Goal: Transaction & Acquisition: Purchase product/service

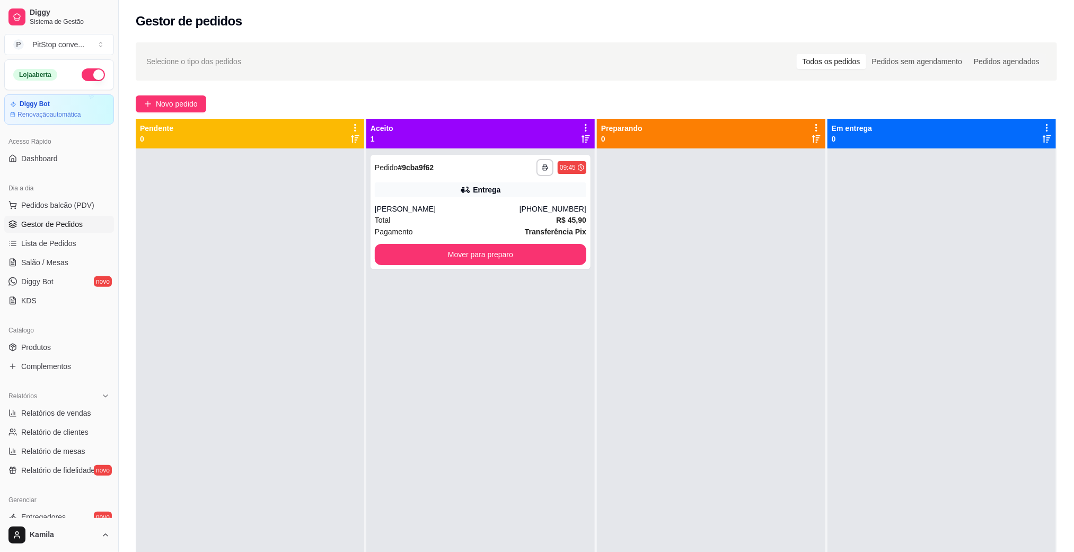
click at [430, 200] on div "**********" at bounding box center [481, 212] width 220 height 115
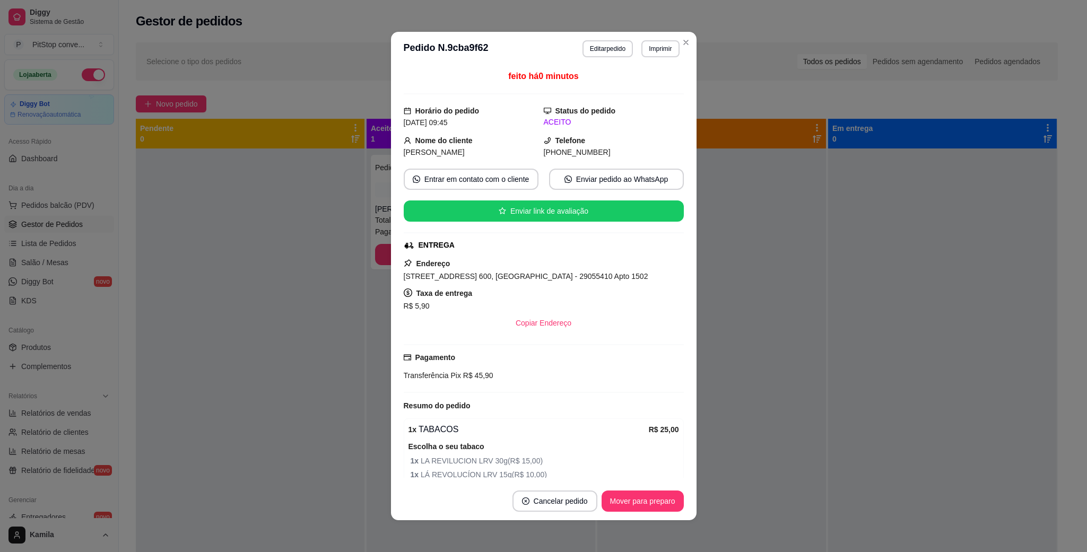
click at [654, 58] on header "**********" at bounding box center [543, 49] width 305 height 34
click at [654, 41] on button "Imprimir" at bounding box center [660, 48] width 38 height 17
click at [640, 87] on button "IMPRESSORA" at bounding box center [636, 86] width 77 height 17
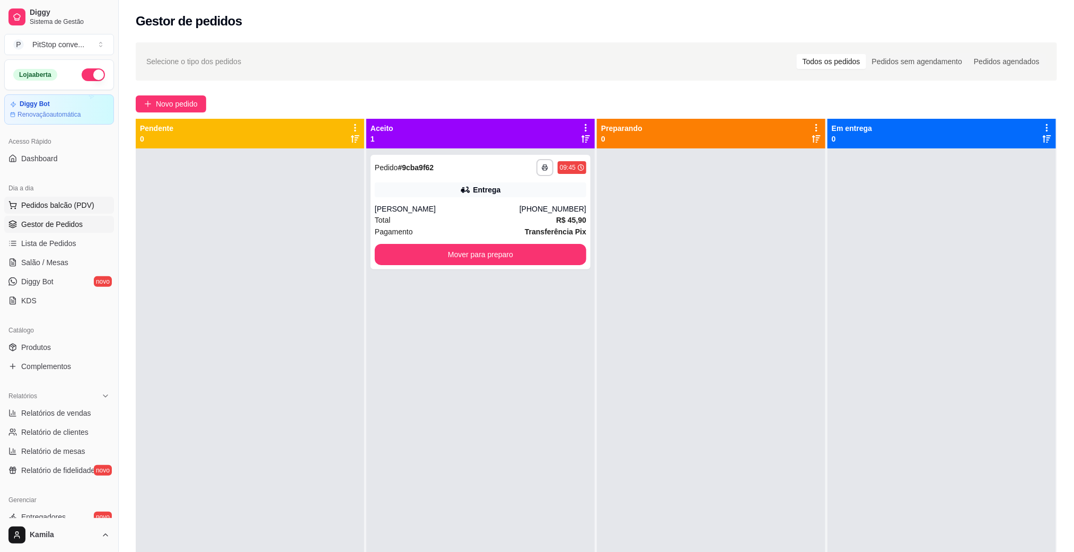
click at [47, 204] on span "Pedidos balcão (PDV)" at bounding box center [57, 205] width 73 height 11
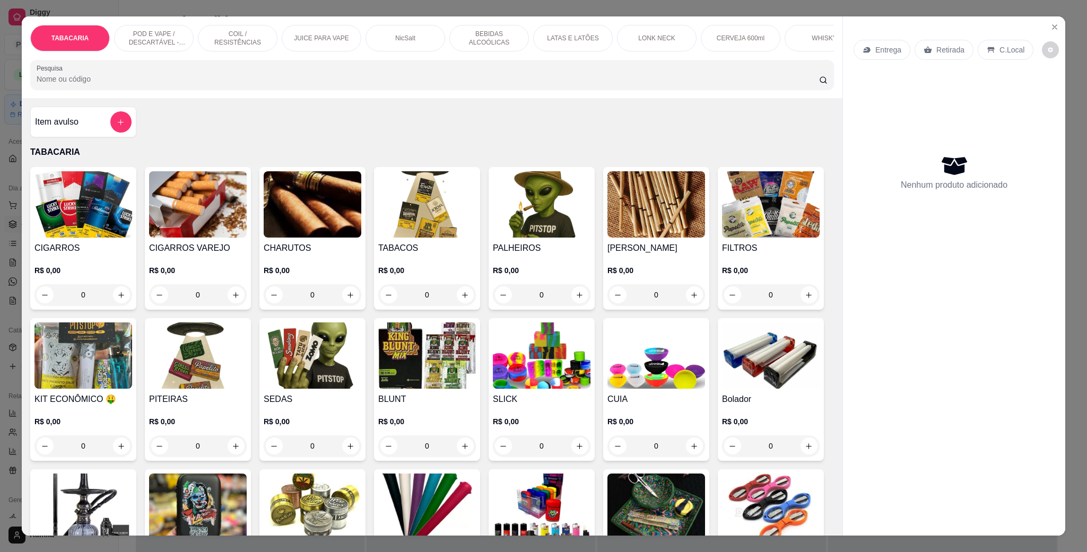
click at [514, 237] on img at bounding box center [542, 204] width 98 height 66
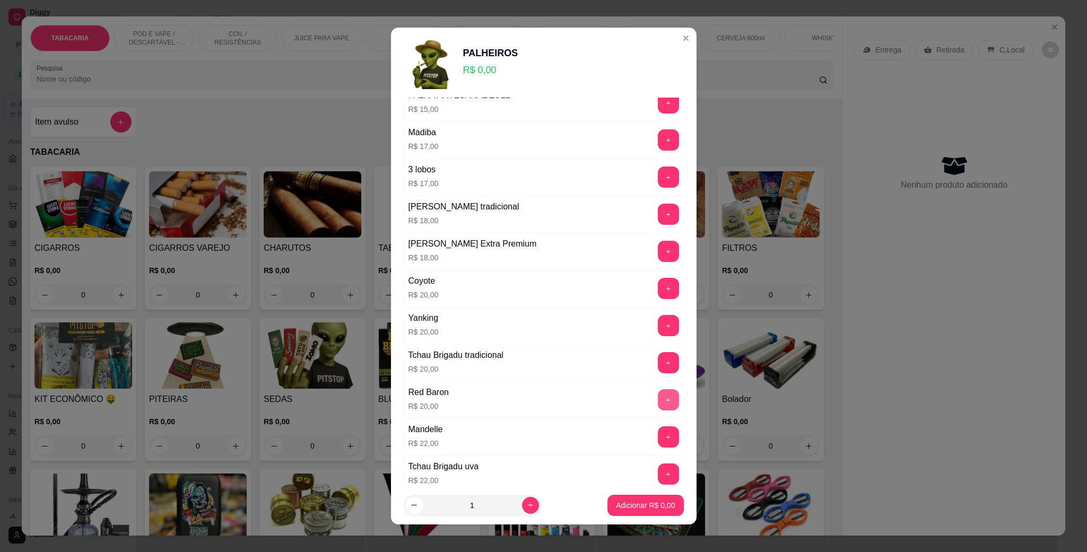
scroll to position [239, 0]
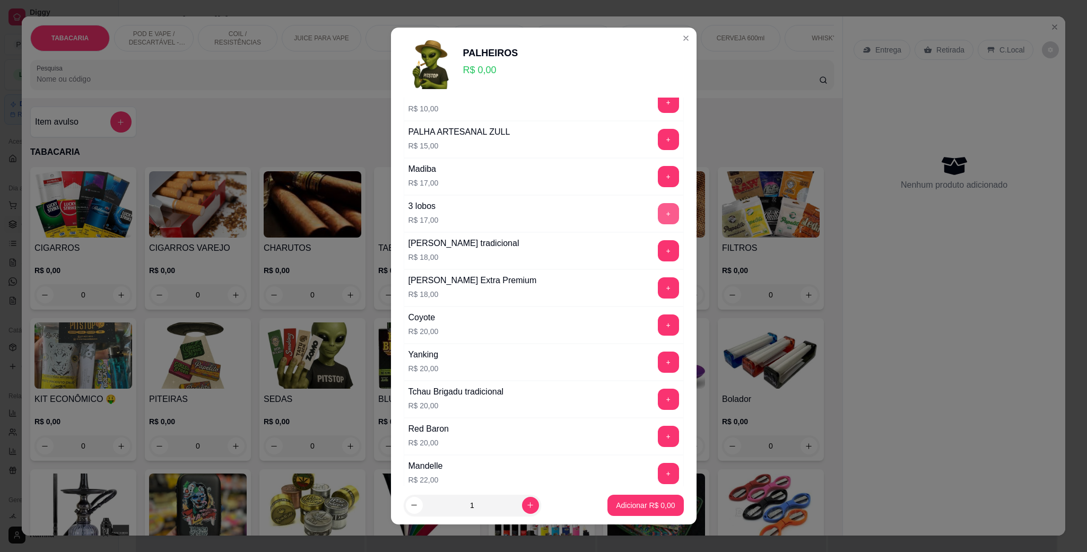
click at [658, 212] on button "+" at bounding box center [668, 213] width 21 height 21
click at [612, 498] on button "Adicionar R$ 17,00" at bounding box center [643, 505] width 80 height 21
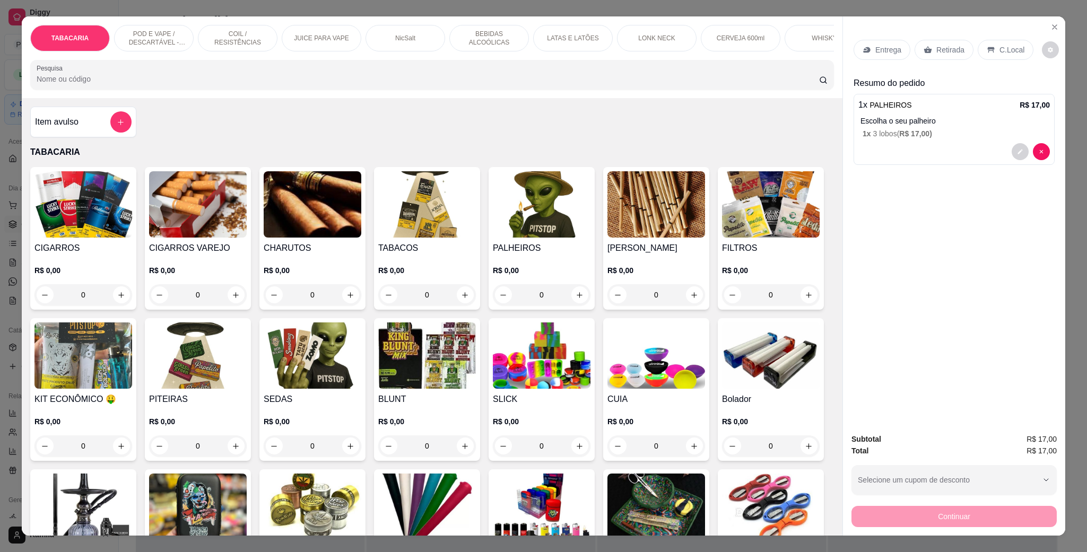
click at [1001, 42] on div "C.Local" at bounding box center [1005, 50] width 56 height 20
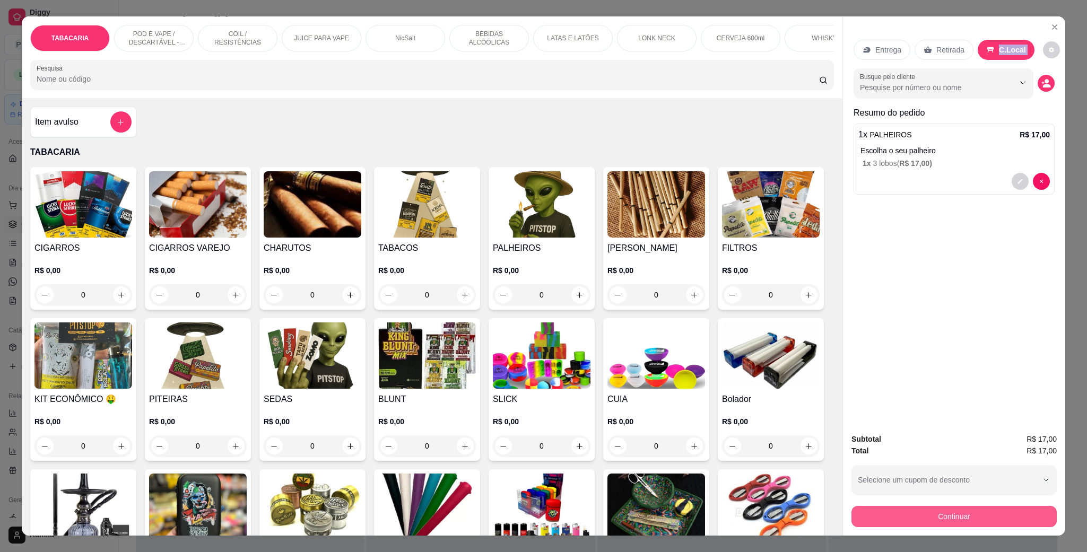
click at [947, 521] on button "Continuar" at bounding box center [953, 516] width 205 height 21
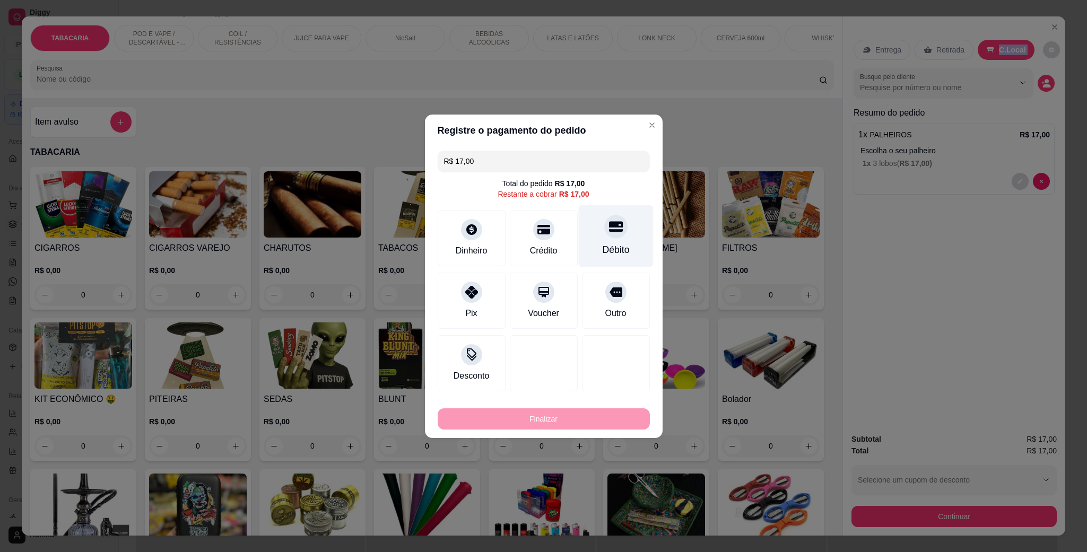
click at [604, 225] on div at bounding box center [615, 226] width 23 height 23
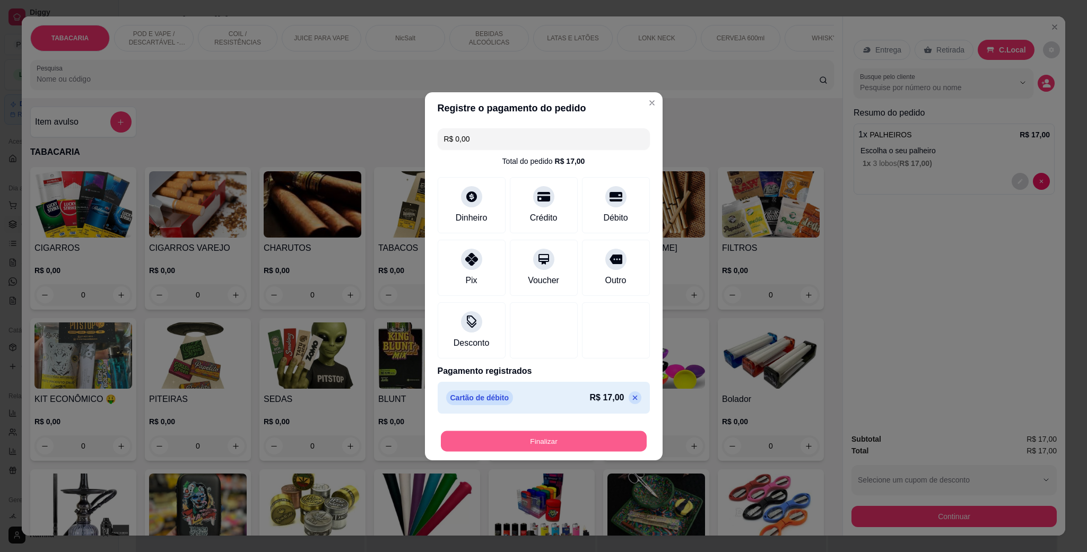
click at [553, 434] on button "Finalizar" at bounding box center [544, 441] width 206 height 21
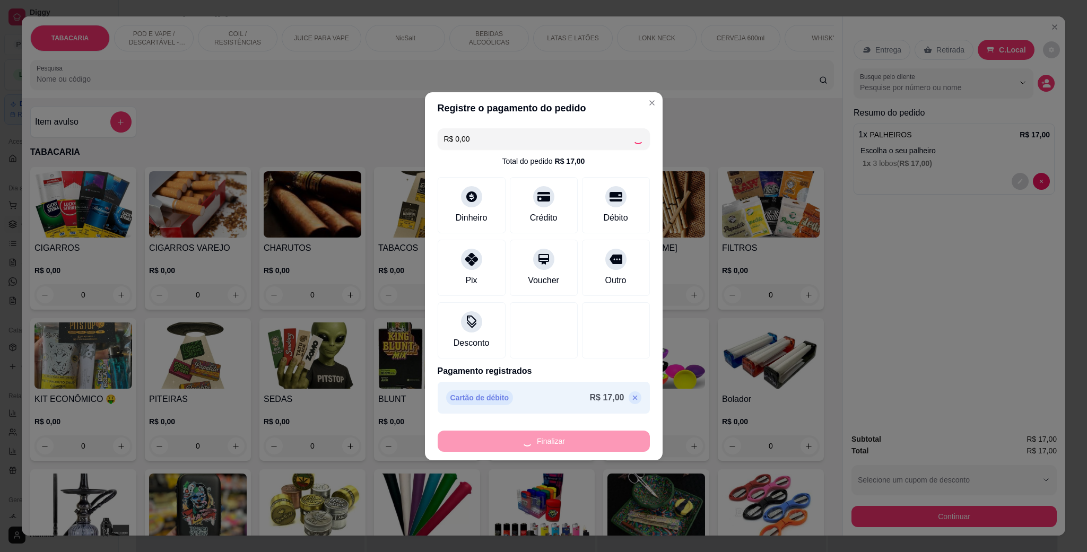
type input "-R$ 17,00"
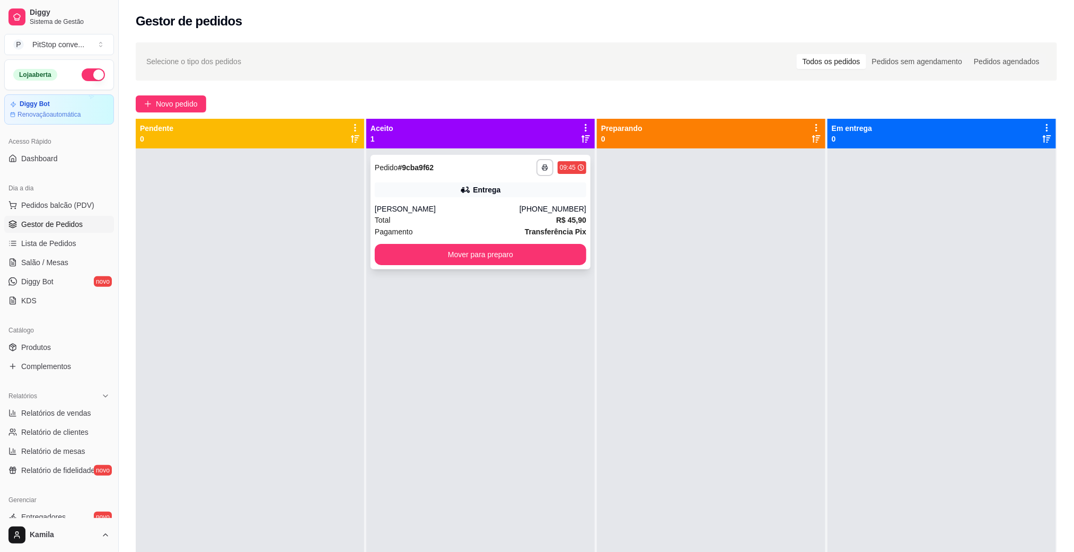
click at [546, 189] on div "Entrega" at bounding box center [481, 189] width 212 height 15
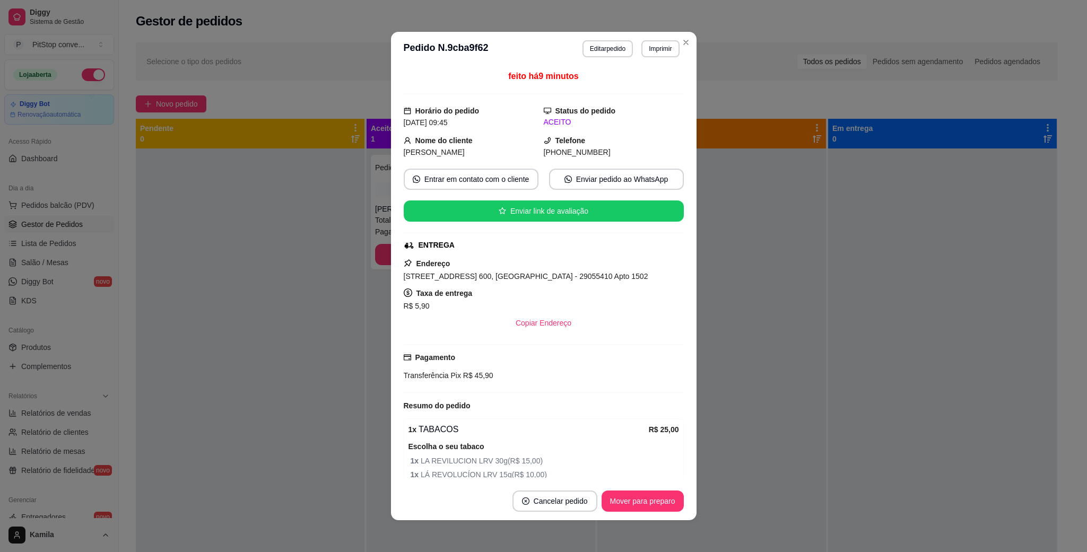
click at [595, 274] on span "[STREET_ADDRESS] 600, [GEOGRAPHIC_DATA] - 29055410 Apto 1502" at bounding box center [526, 276] width 244 height 8
copy span "[STREET_ADDRESS] 600, [GEOGRAPHIC_DATA] - 29055410 Apto 1502"
